Goal: Task Accomplishment & Management: Use online tool/utility

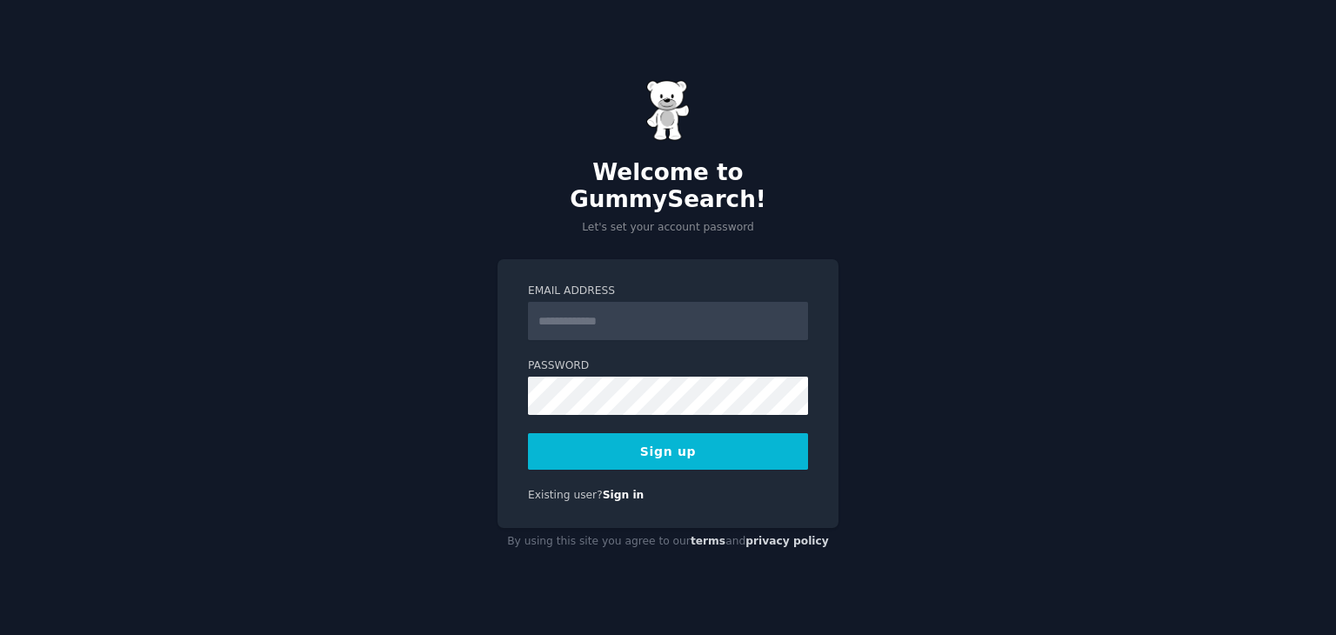
click at [640, 314] on input "Email Address" at bounding box center [668, 321] width 280 height 38
type input "**********"
click at [686, 444] on button "Sign up" at bounding box center [668, 451] width 280 height 37
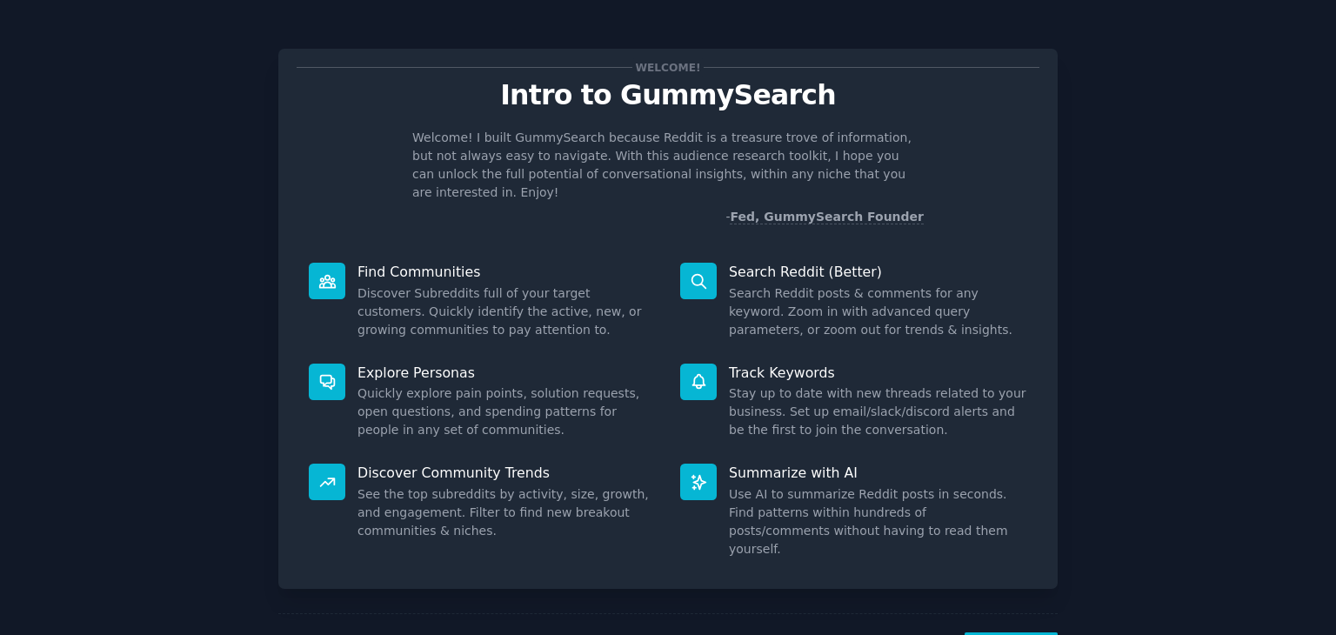
scroll to position [45, 0]
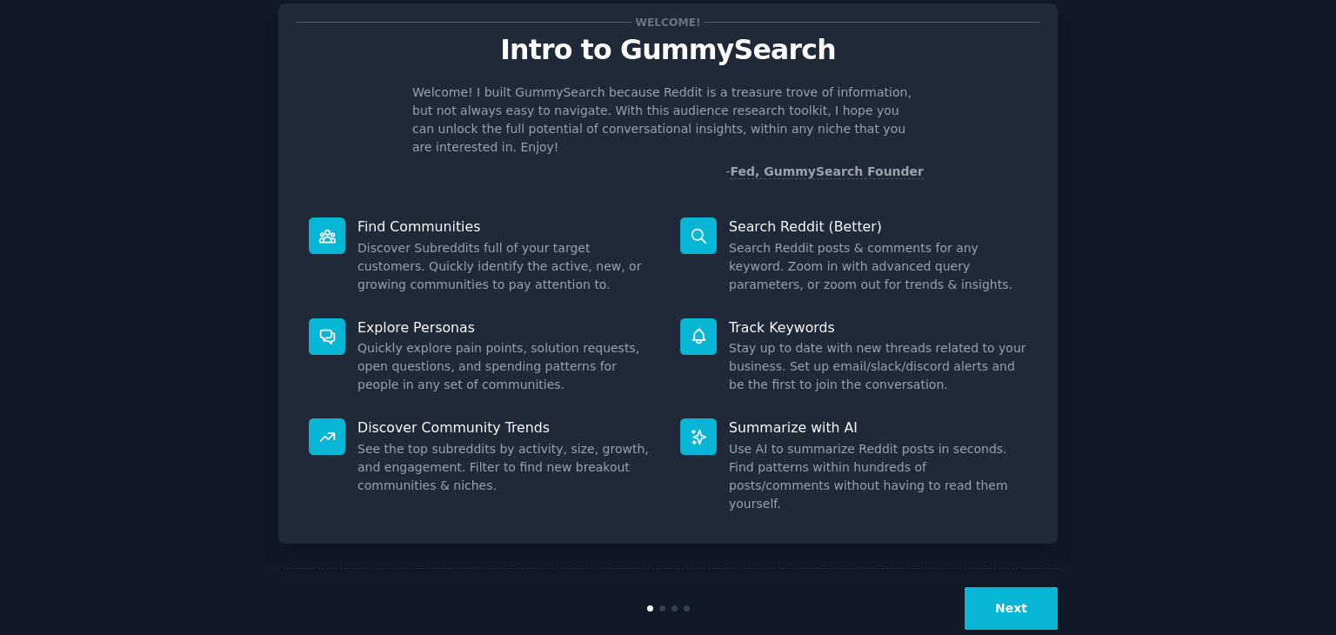
click at [1034, 587] on button "Next" at bounding box center [1011, 608] width 93 height 43
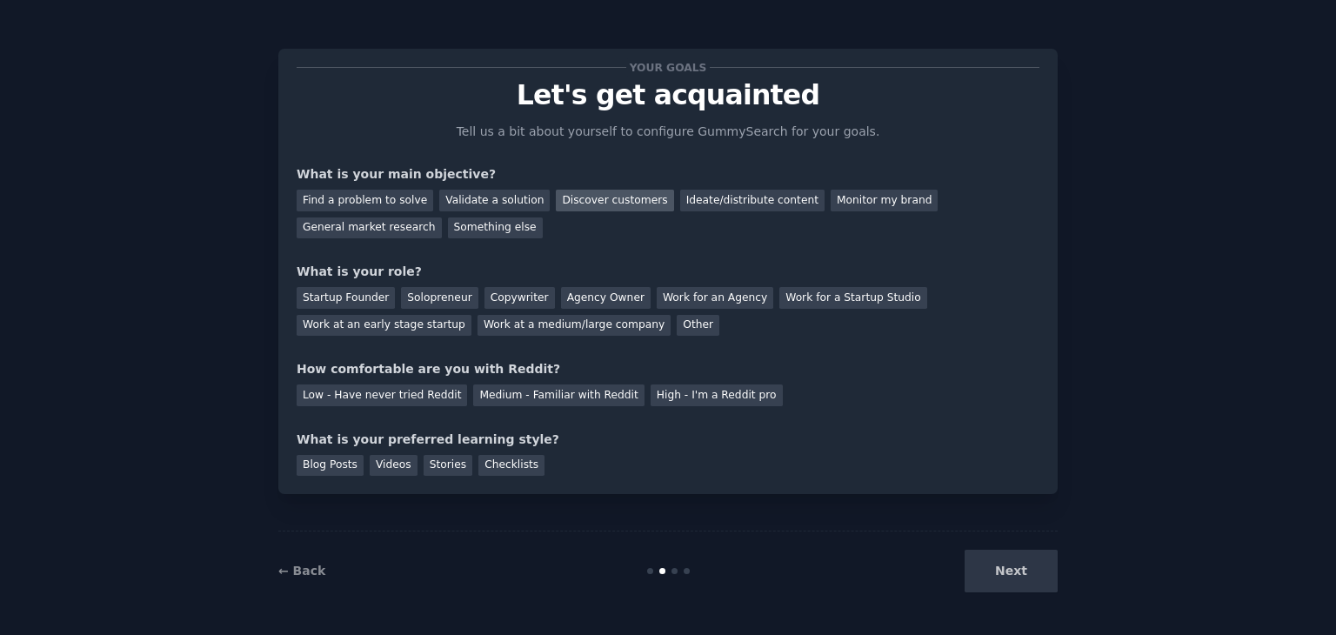
click at [591, 199] on div "Discover customers" at bounding box center [614, 201] width 117 height 22
click at [749, 196] on div "Ideate/distribute content" at bounding box center [752, 201] width 144 height 22
click at [506, 292] on div "Copywriter" at bounding box center [520, 298] width 70 height 22
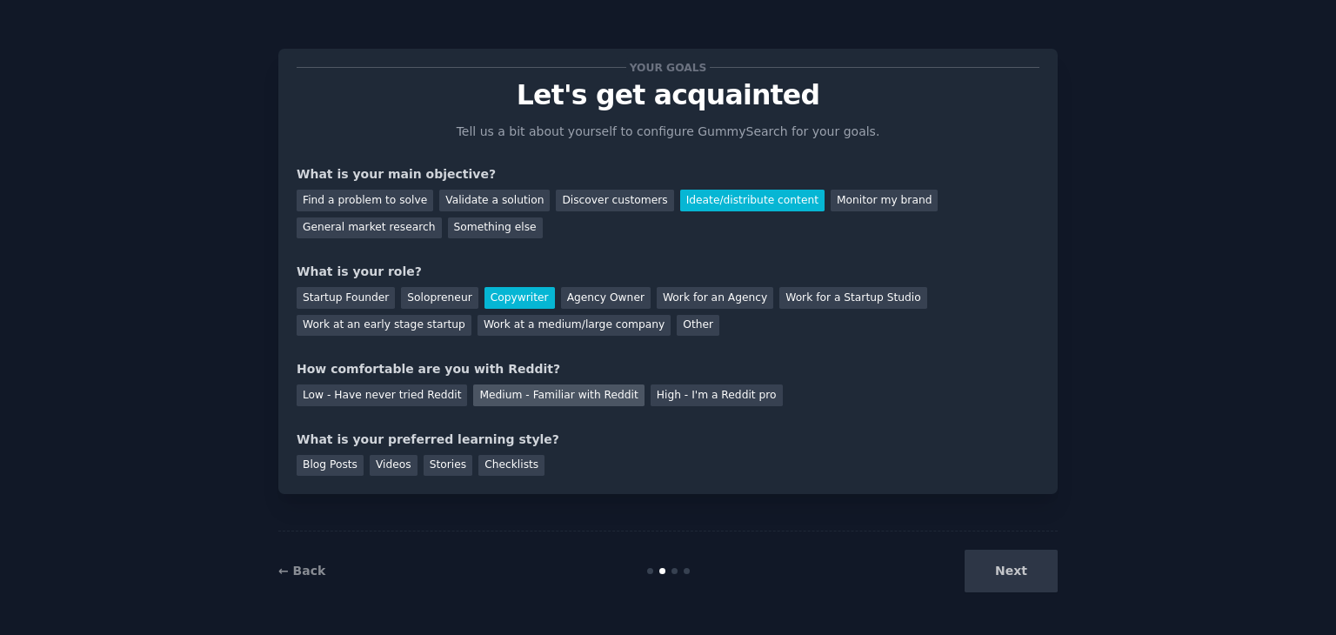
click at [541, 388] on div "Medium - Familiar with Reddit" at bounding box center [558, 396] width 171 height 22
click at [340, 467] on div "Blog Posts" at bounding box center [330, 466] width 67 height 22
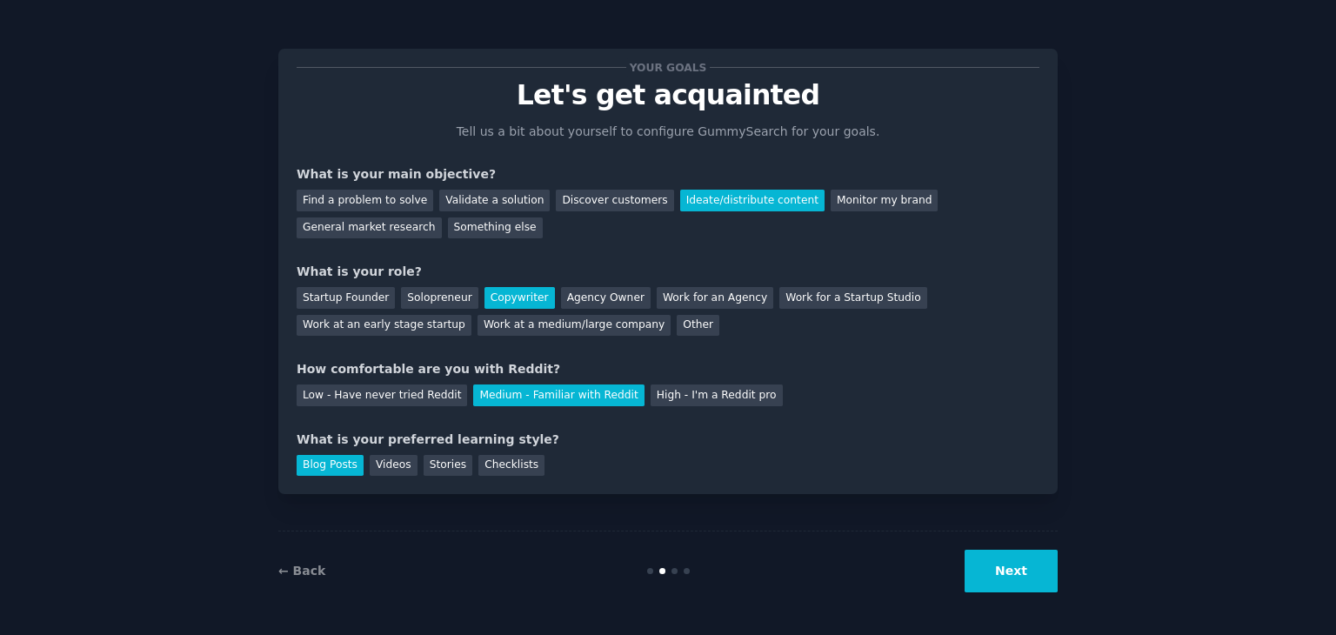
click at [1047, 562] on button "Next" at bounding box center [1011, 571] width 93 height 43
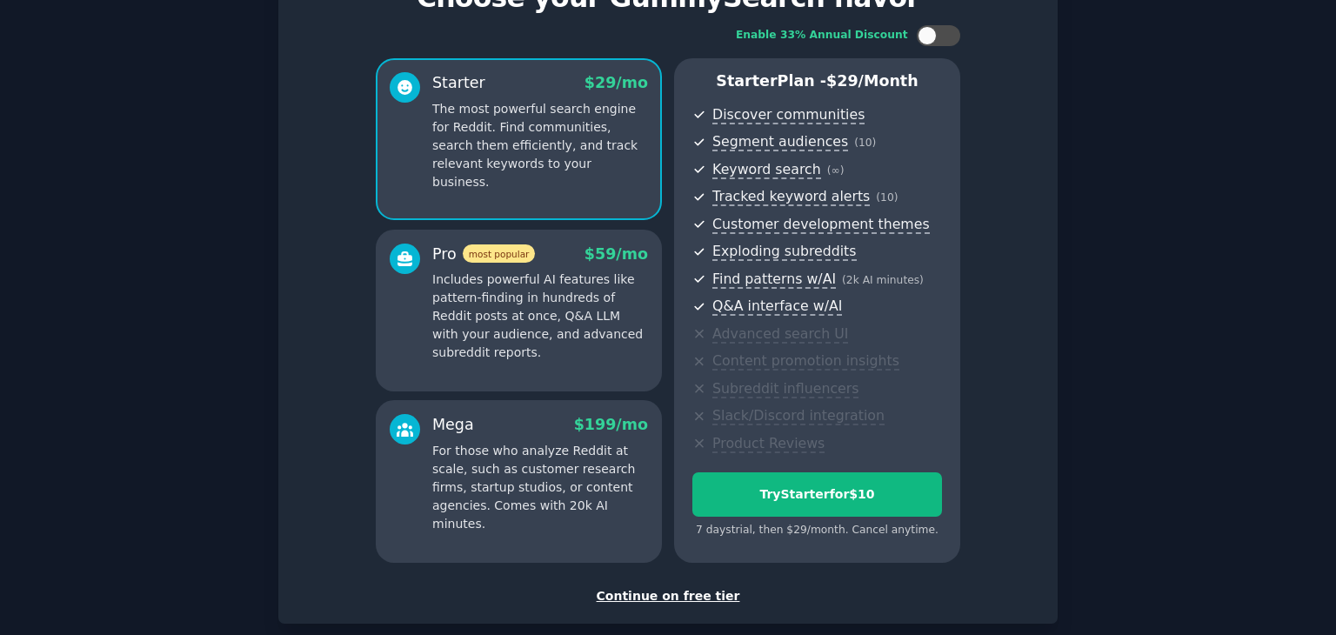
scroll to position [190, 0]
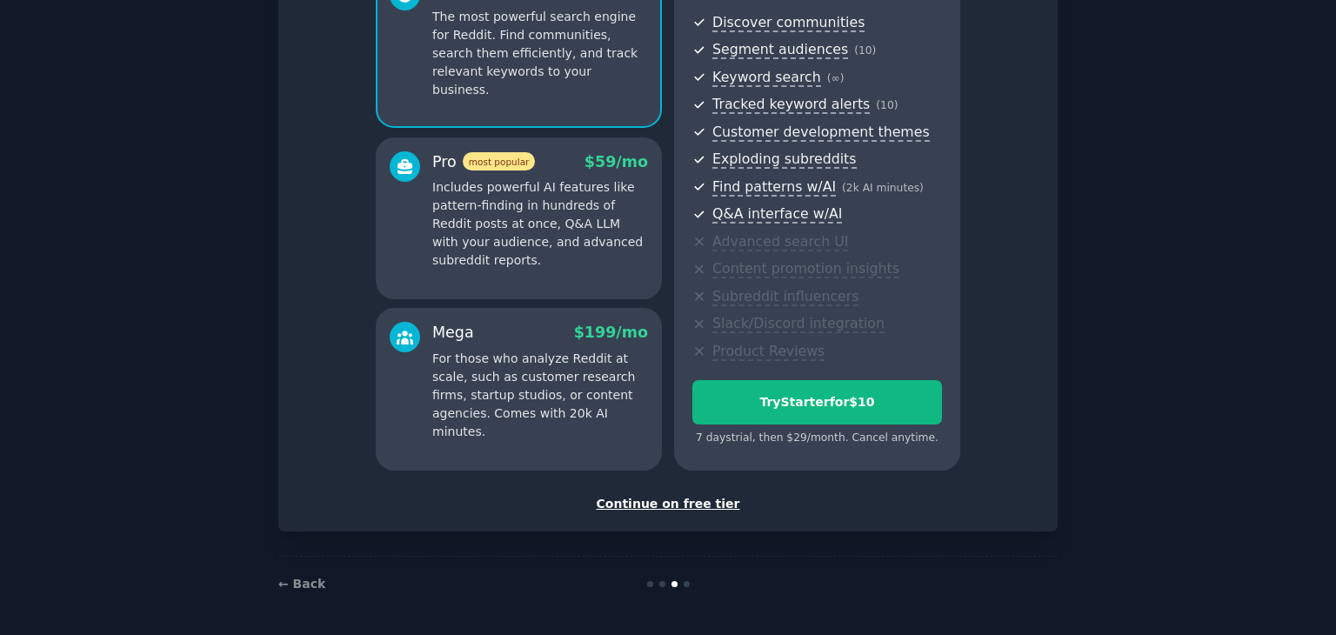
click at [689, 498] on div "Continue on free tier" at bounding box center [668, 504] width 743 height 18
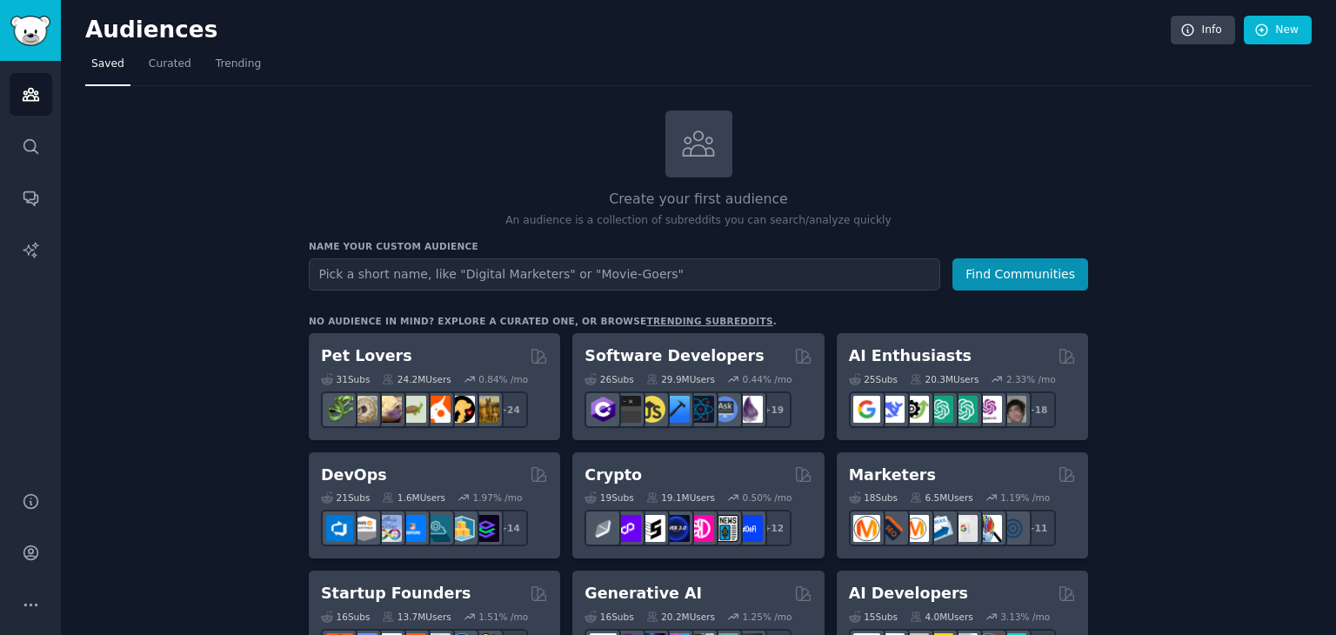
click at [717, 274] on input "text" at bounding box center [625, 274] width 632 height 32
type input "location intelligence"
click at [953, 258] on button "Find Communities" at bounding box center [1021, 274] width 136 height 32
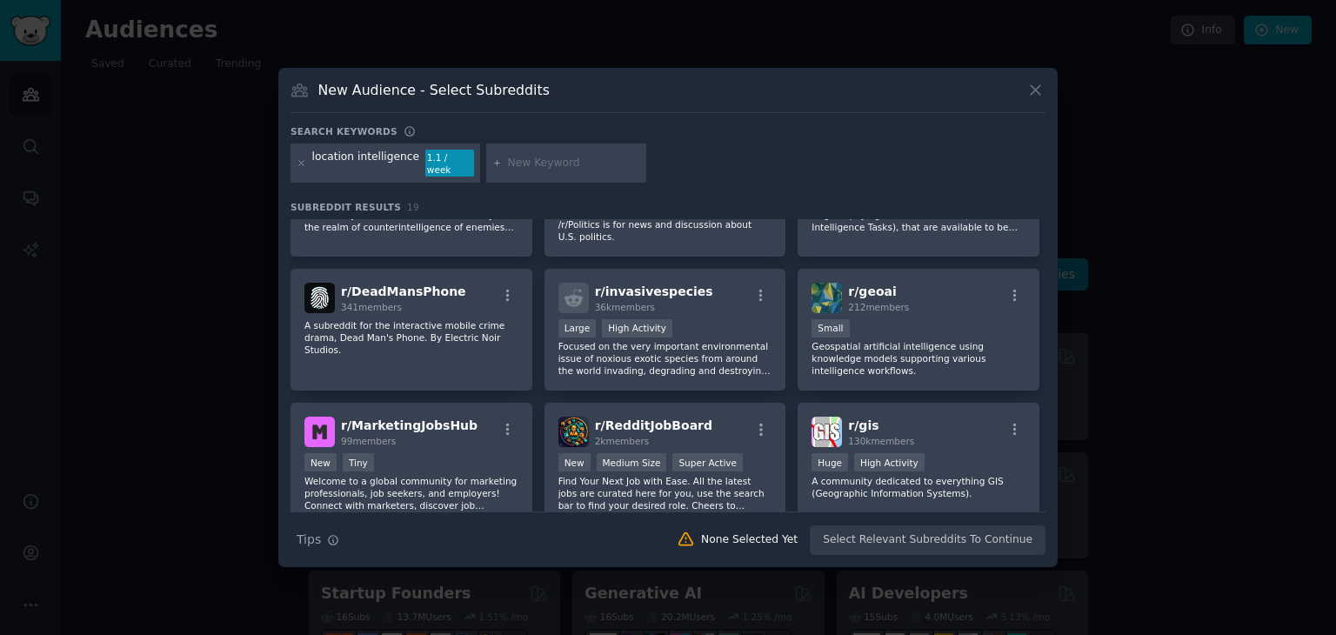
scroll to position [348, 0]
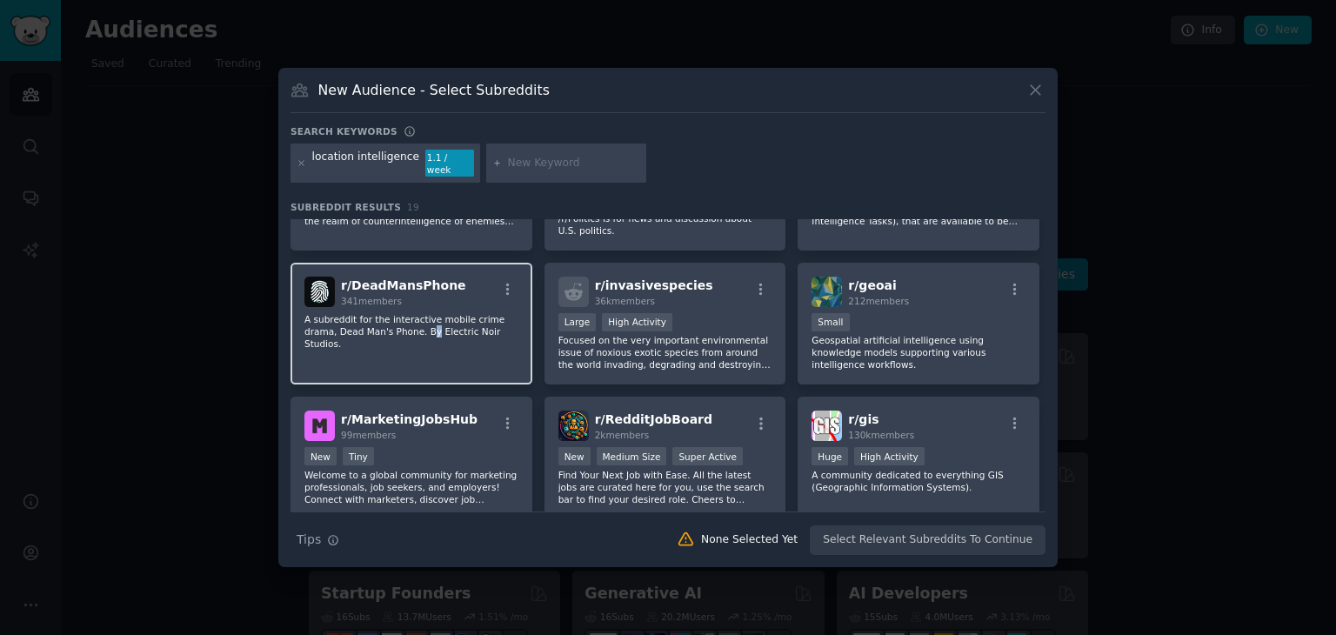
drag, startPoint x: 463, startPoint y: 287, endPoint x: 392, endPoint y: 358, distance: 100.9
click at [392, 358] on div "r/ DeadMansPhone 341 members A subreddit for the interactive mobile crime drama…" at bounding box center [412, 324] width 242 height 123
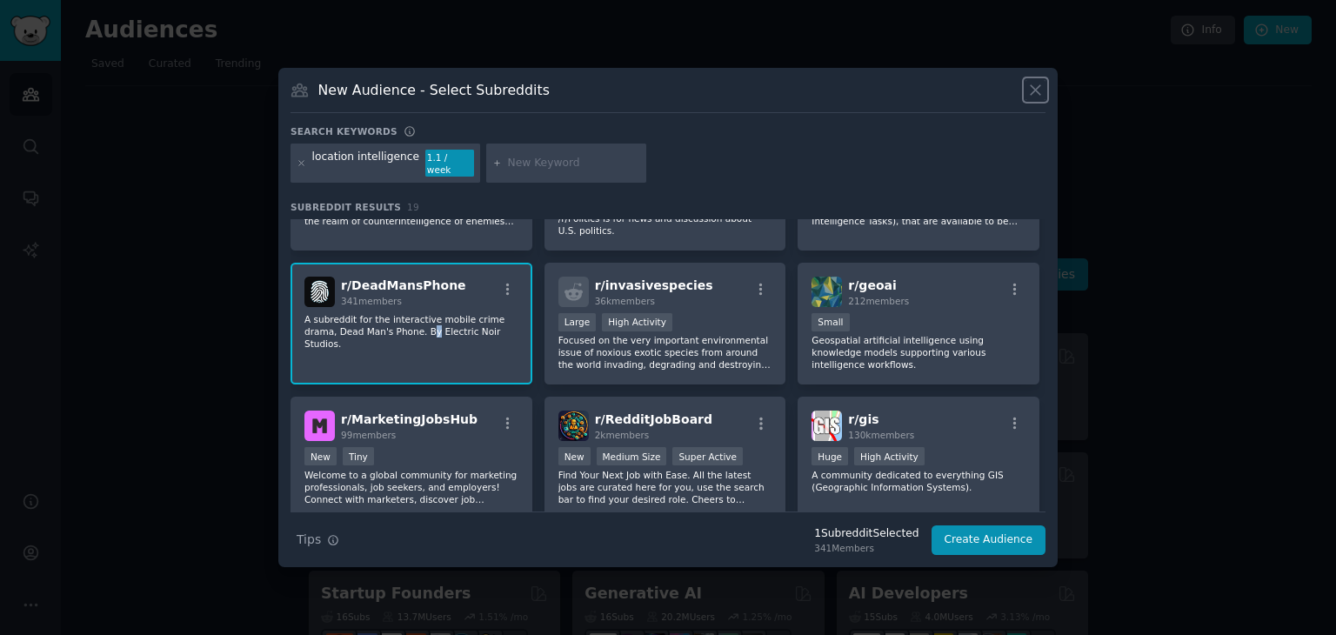
click at [1033, 90] on icon at bounding box center [1036, 90] width 18 height 18
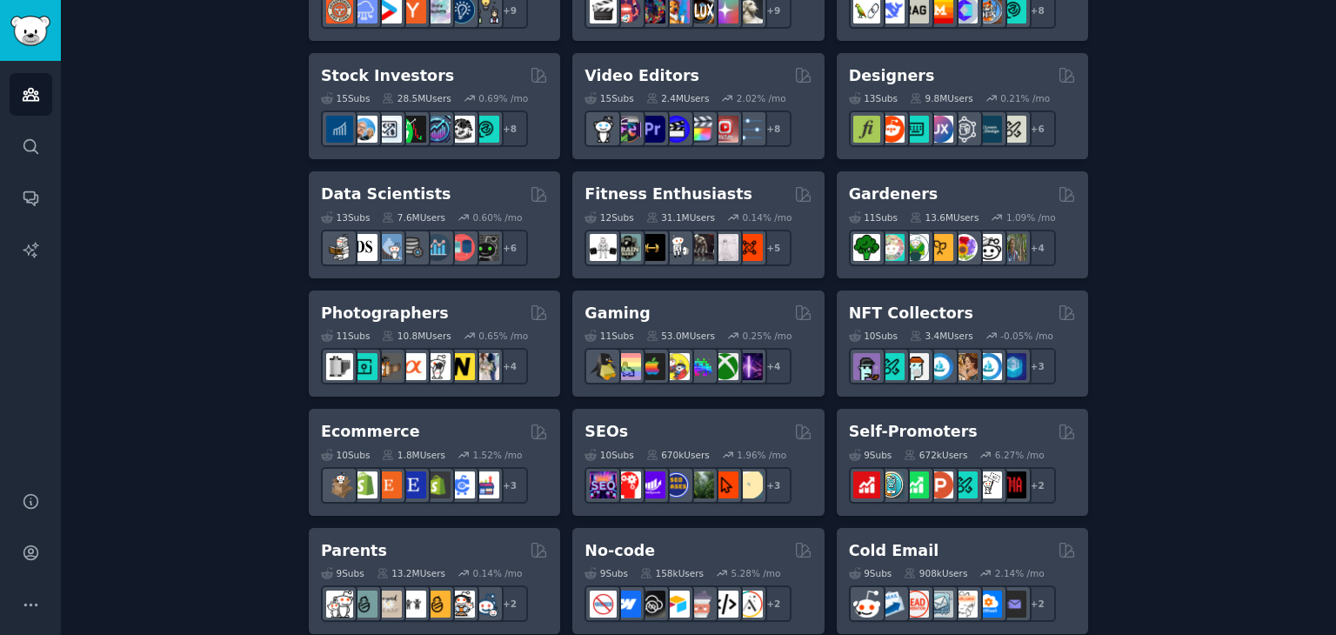
scroll to position [783, 0]
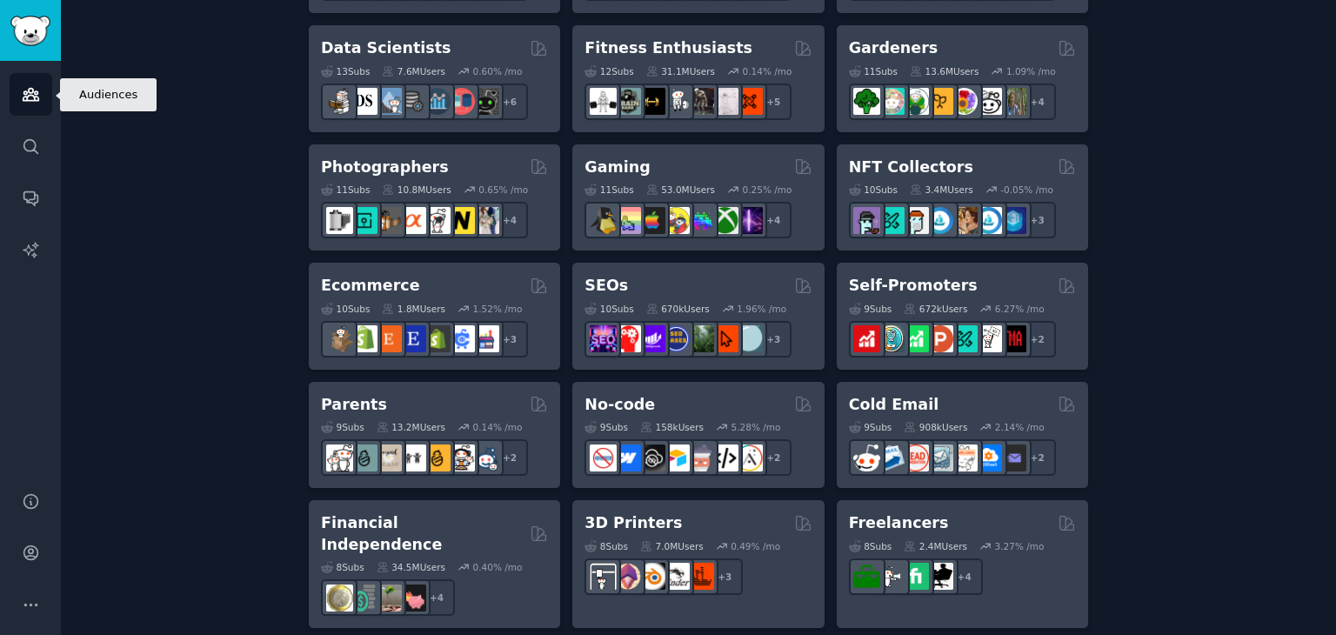
click at [32, 95] on icon "Sidebar" at bounding box center [31, 95] width 16 height 12
